Goal: Information Seeking & Learning: Check status

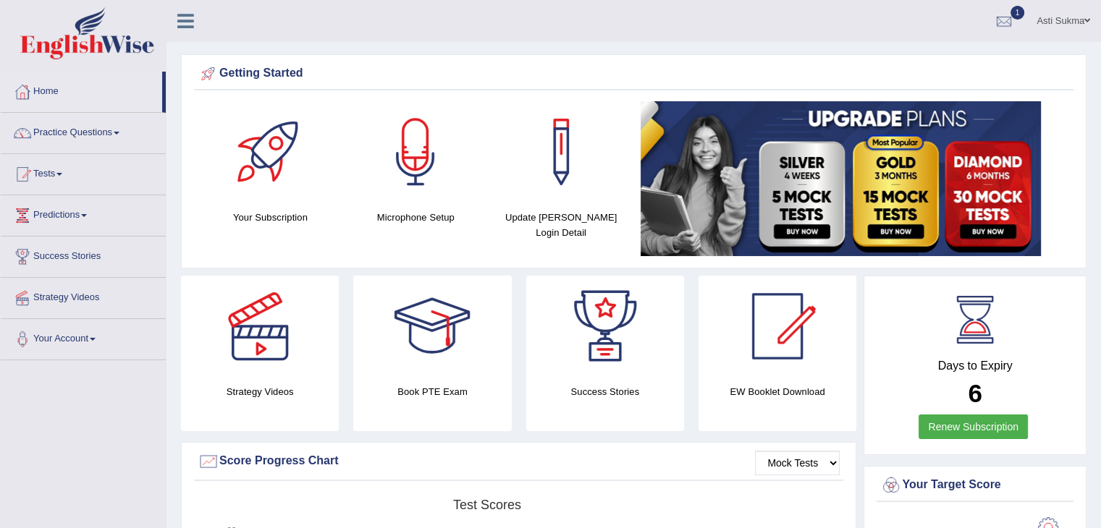
click at [1013, 12] on span "1" at bounding box center [1017, 13] width 14 height 14
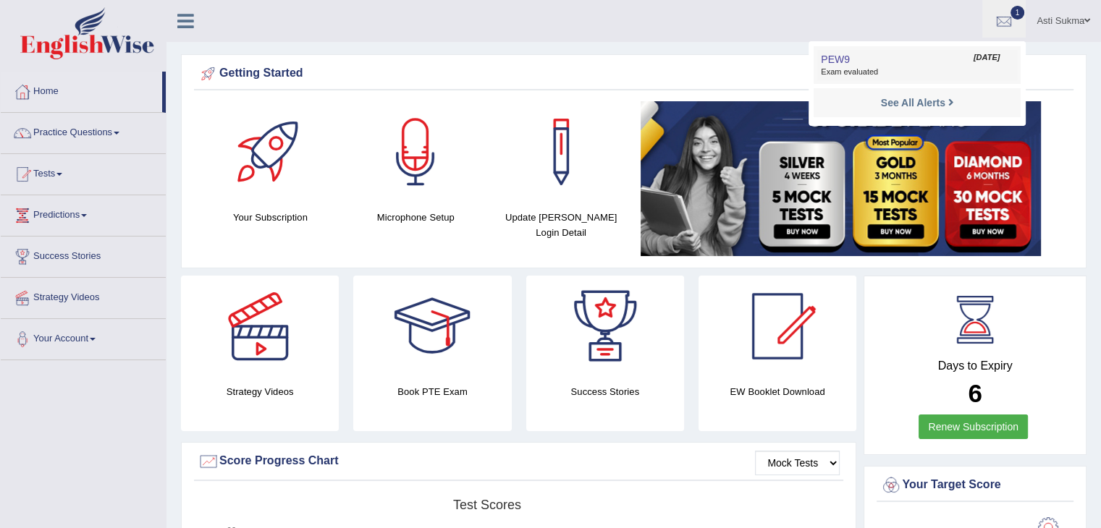
click at [927, 53] on link "PEW9 Oct 12, 2025 Exam evaluated" at bounding box center [917, 65] width 200 height 30
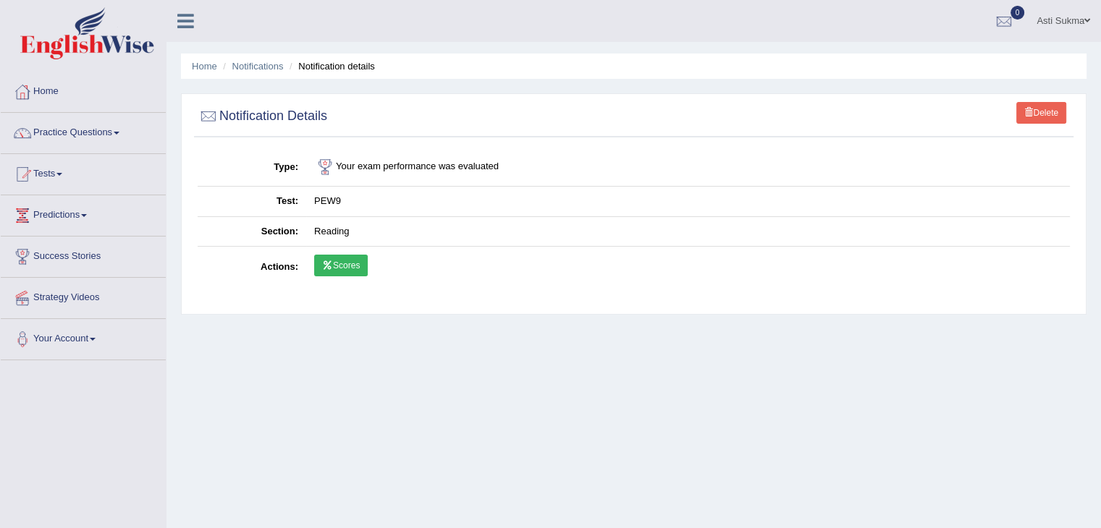
click at [347, 255] on link "Scores" at bounding box center [341, 266] width 54 height 22
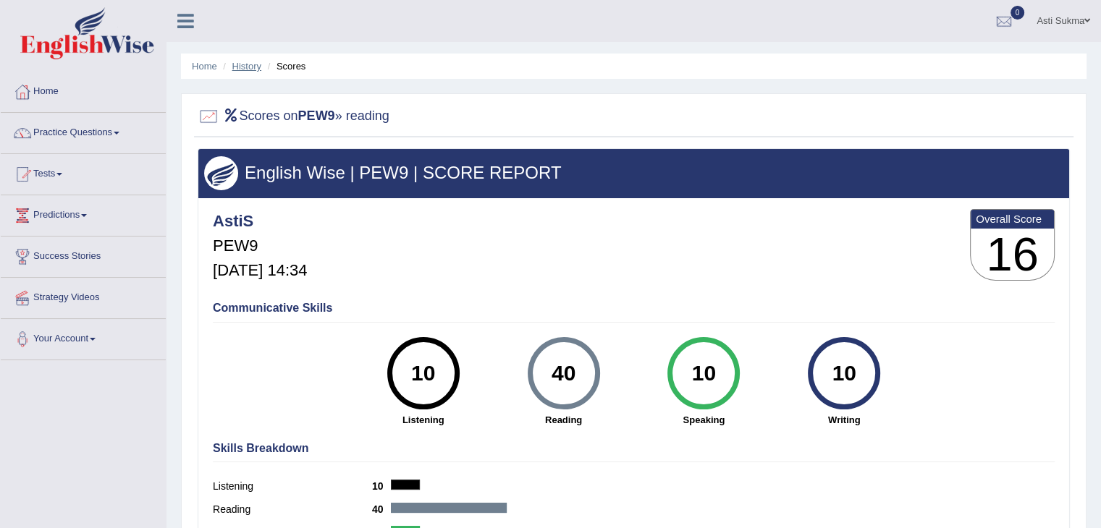
click at [248, 69] on link "History" at bounding box center [246, 66] width 29 height 11
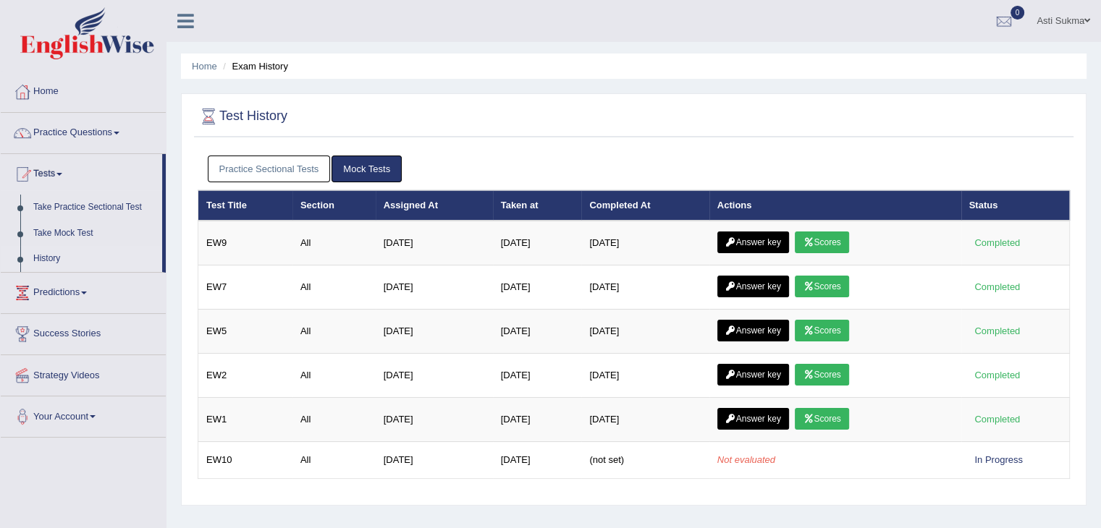
click at [289, 163] on link "Practice Sectional Tests" at bounding box center [269, 169] width 123 height 27
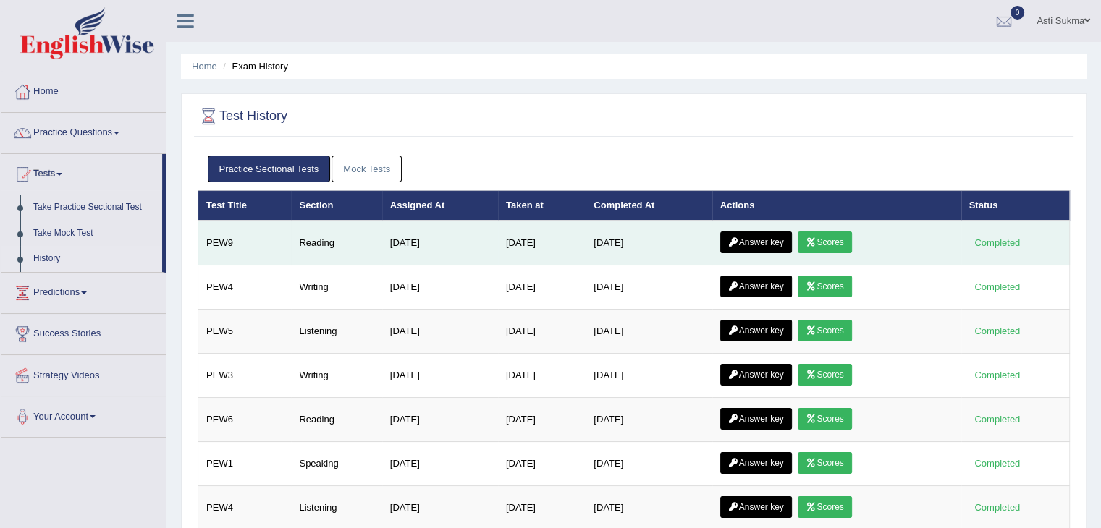
click at [769, 239] on link "Answer key" at bounding box center [756, 243] width 72 height 22
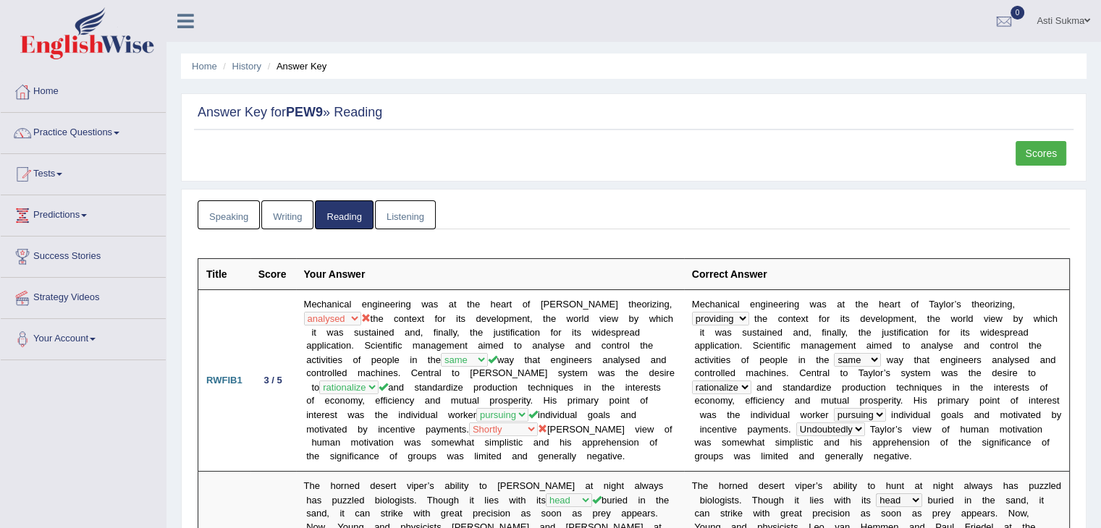
click at [421, 203] on link "Listening" at bounding box center [405, 215] width 61 height 30
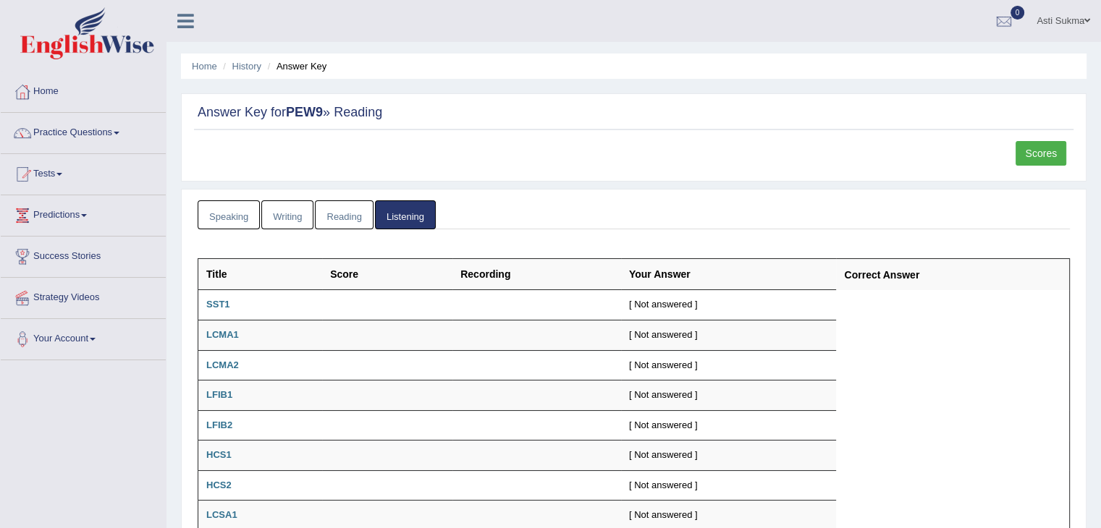
click at [351, 216] on link "Reading" at bounding box center [344, 215] width 58 height 30
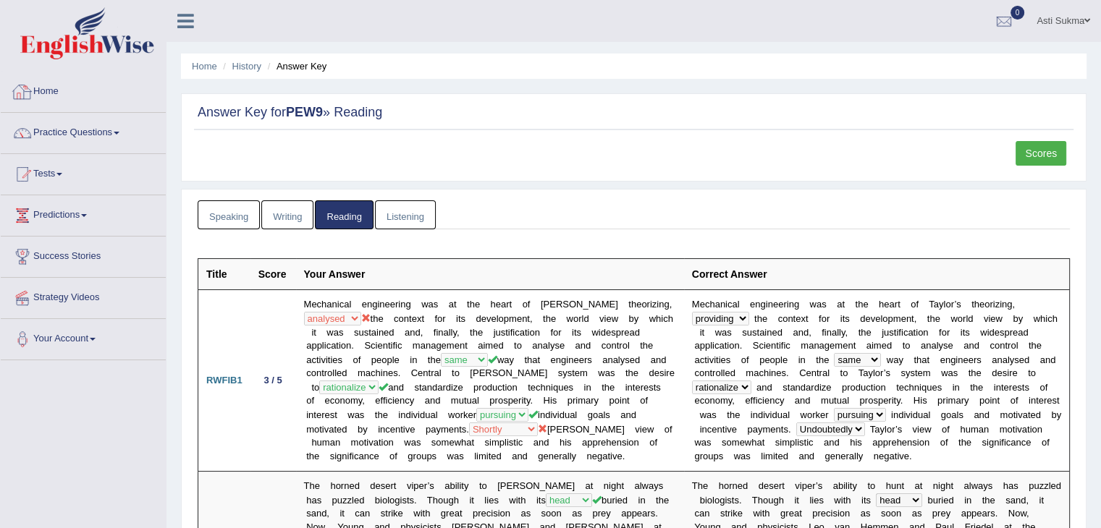
click at [91, 96] on link "Home" at bounding box center [83, 90] width 165 height 36
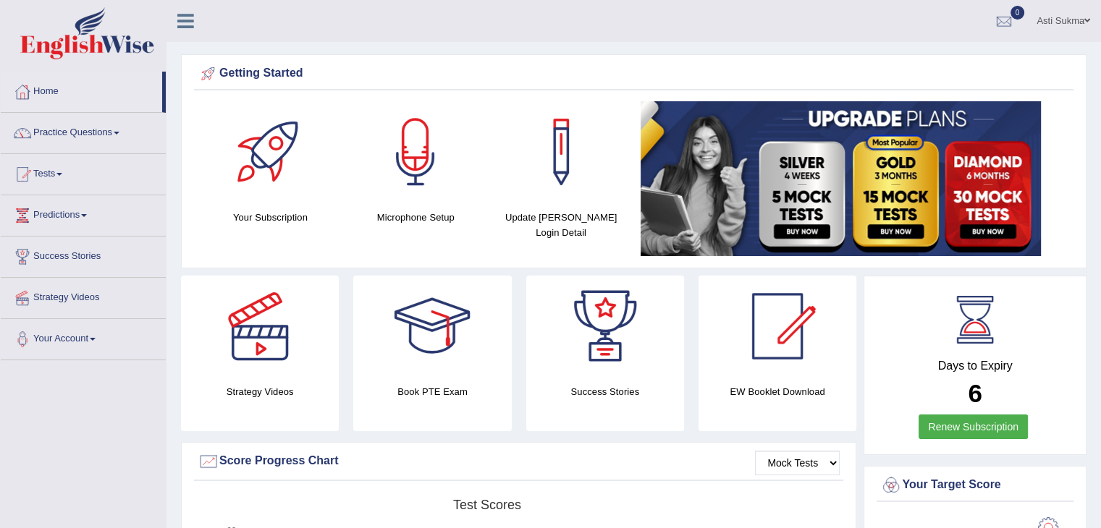
click at [875, 90] on div "Getting Started" at bounding box center [633, 76] width 879 height 28
